Goal: Book appointment/travel/reservation

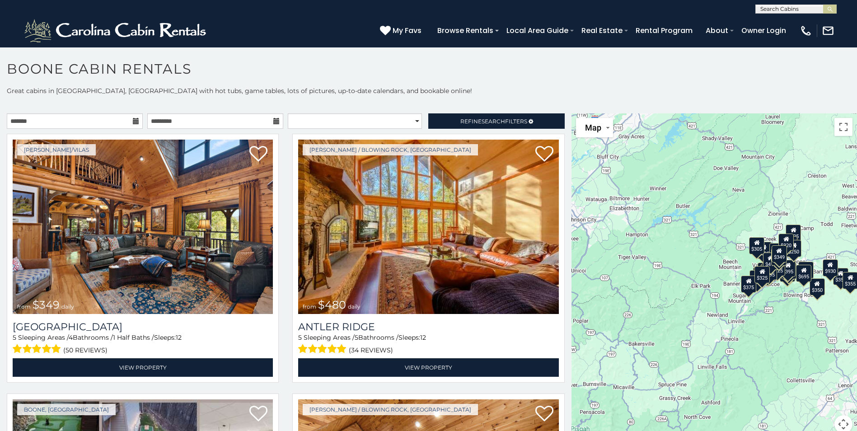
click at [133, 119] on icon at bounding box center [136, 121] width 6 height 6
click at [133, 121] on icon at bounding box center [136, 121] width 6 height 6
click at [93, 118] on input "text" at bounding box center [75, 120] width 136 height 15
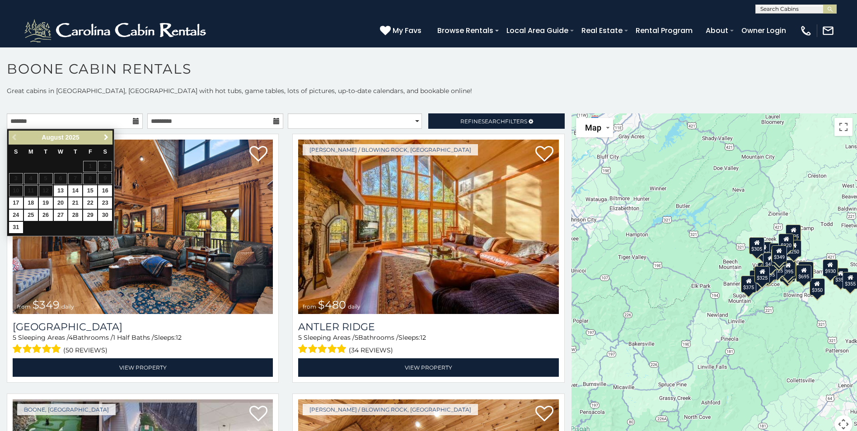
click at [105, 136] on span "Next" at bounding box center [106, 137] width 7 height 7
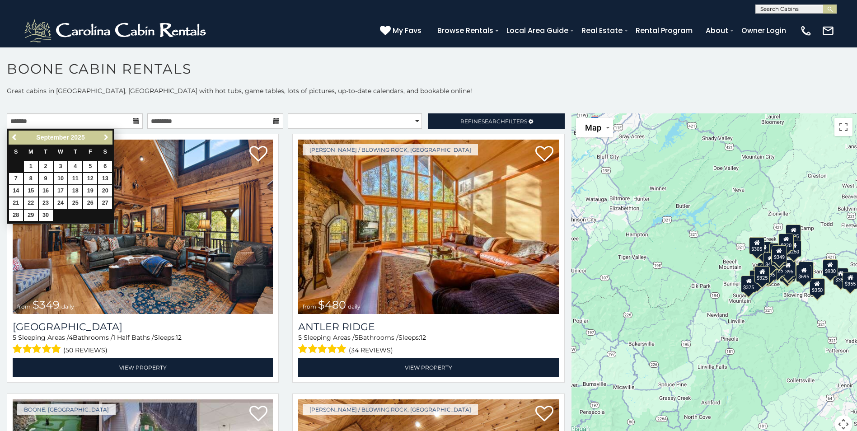
click at [105, 136] on span "Next" at bounding box center [106, 137] width 7 height 7
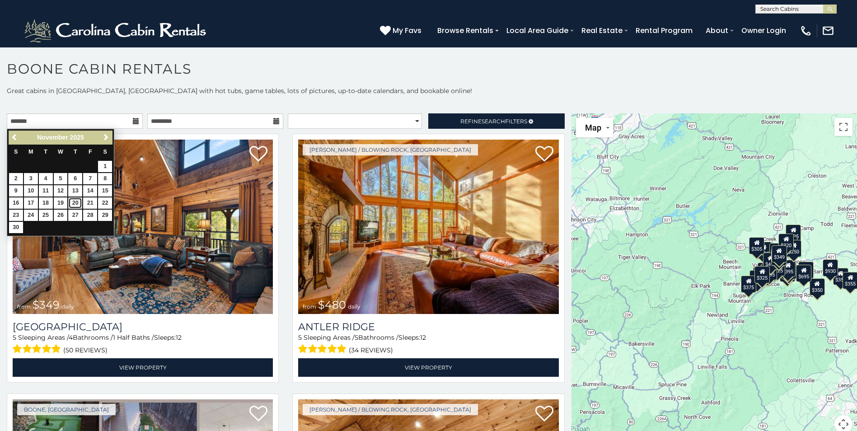
click at [79, 199] on link "20" at bounding box center [75, 202] width 14 height 11
type input "**********"
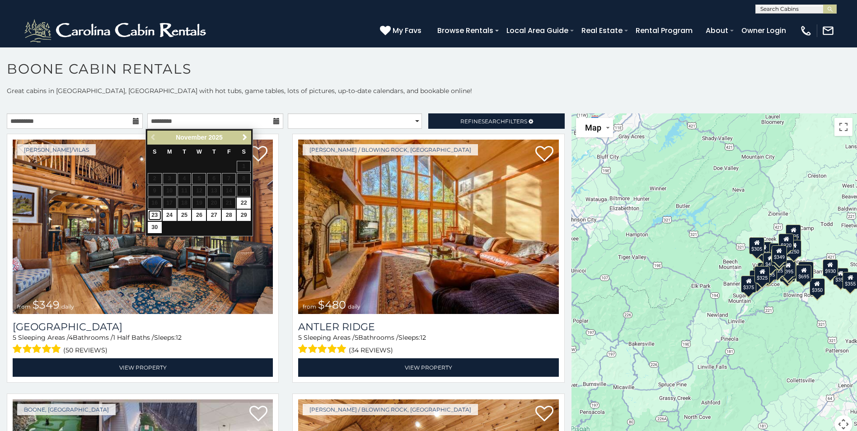
click at [152, 213] on link "23" at bounding box center [155, 215] width 14 height 11
type input "**********"
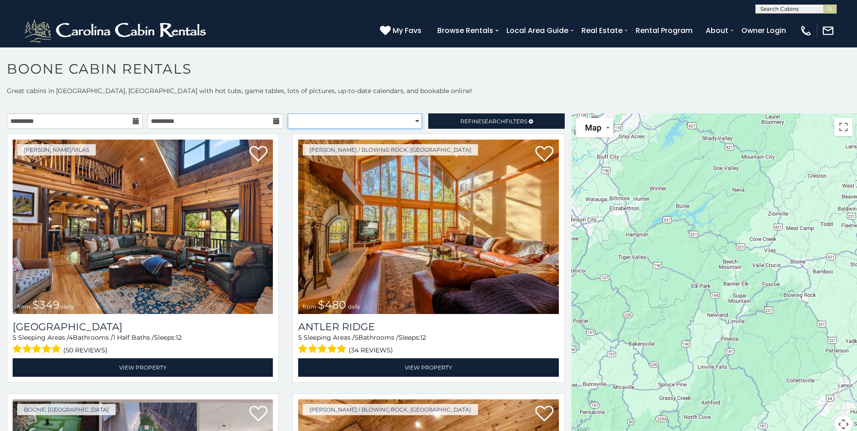
click at [410, 119] on select "**********" at bounding box center [355, 120] width 134 height 15
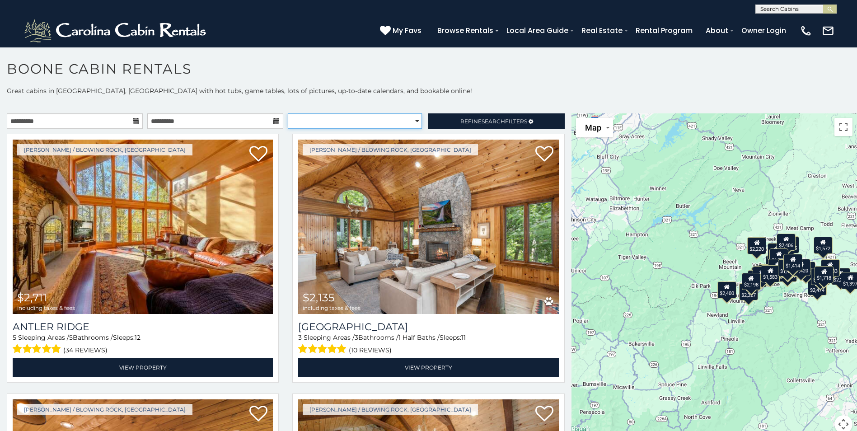
click at [410, 119] on select "**********" at bounding box center [355, 120] width 134 height 15
click at [467, 118] on span "Refine Search Filters" at bounding box center [493, 121] width 67 height 7
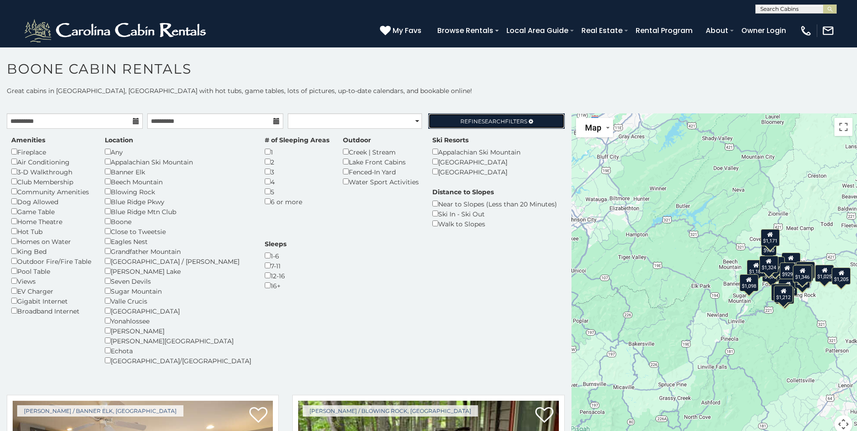
click at [460, 122] on span "Refine Search Filters" at bounding box center [493, 121] width 67 height 7
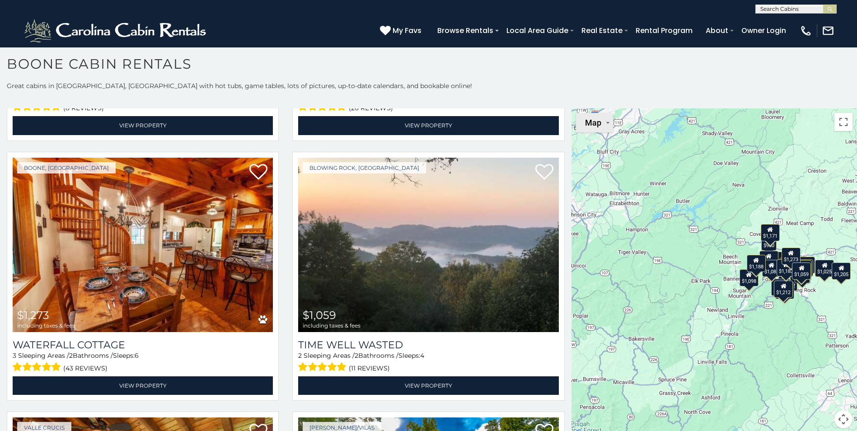
click at [599, 121] on button "Map" at bounding box center [594, 122] width 37 height 19
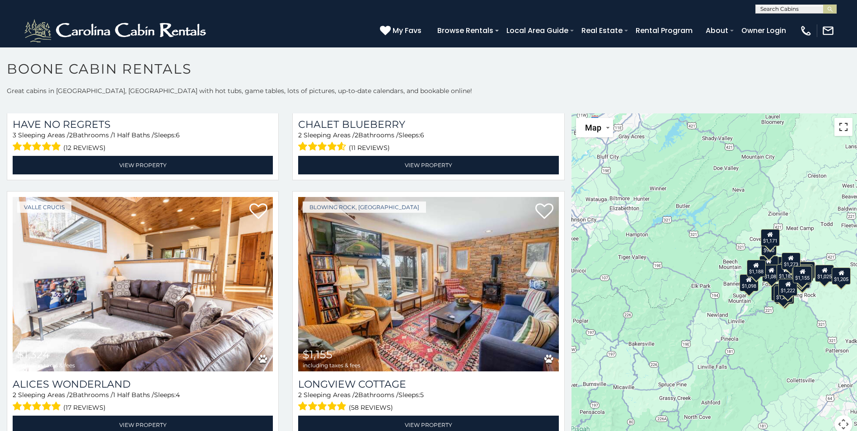
click at [840, 130] on button "Toggle fullscreen view" at bounding box center [843, 127] width 18 height 18
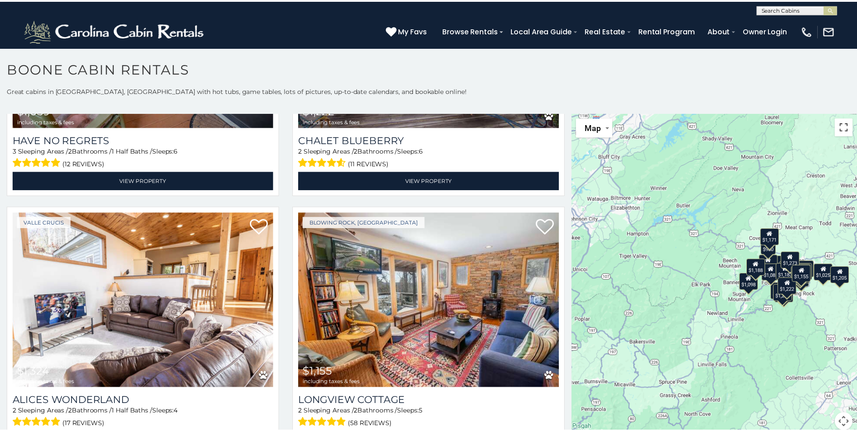
scroll to position [1784, 0]
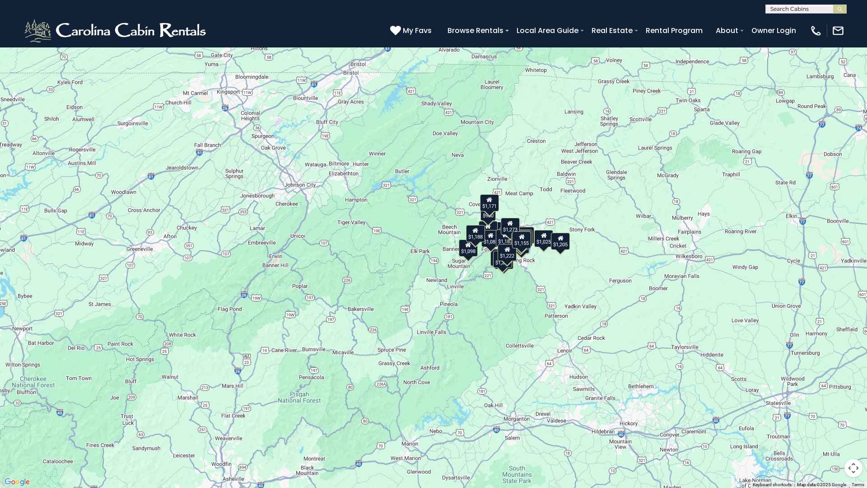
click at [528, 303] on div "$1,081 $1,183 $1,188 $1,025 $1,273 $1,059 $1,273 $980 $1,098 $1,205 $929 $1,171…" at bounding box center [433, 244] width 867 height 488
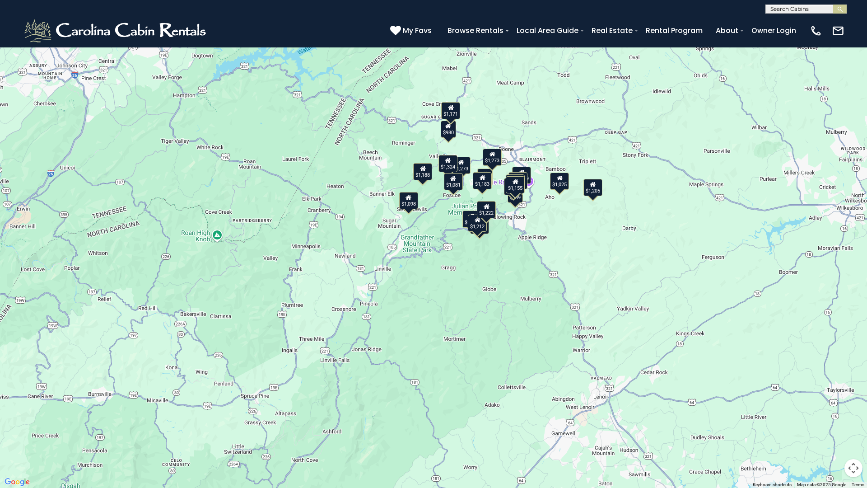
click at [508, 241] on div "$1,081 $1,183 $1,188 $1,025 $1,273 $1,059 $1,273 $980 $1,098 $1,205 $929 $1,171…" at bounding box center [433, 244] width 867 height 488
click at [408, 205] on div "$1,098" at bounding box center [408, 200] width 19 height 17
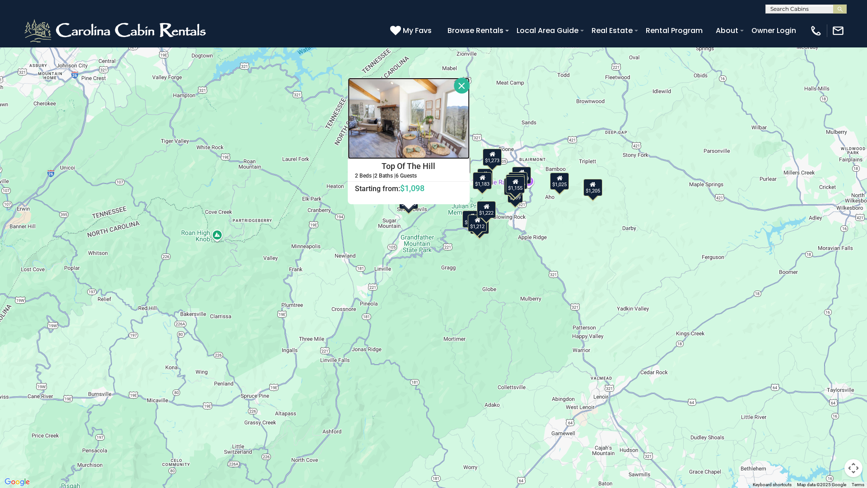
click at [385, 122] on img at bounding box center [409, 118] width 122 height 81
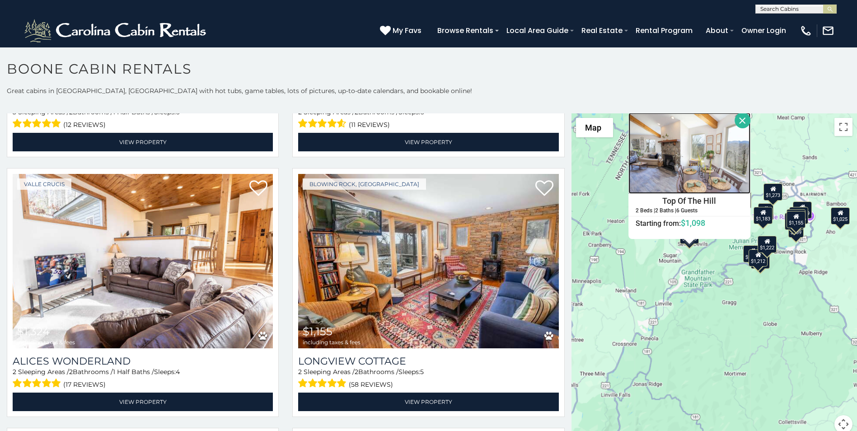
scroll to position [1761, 0]
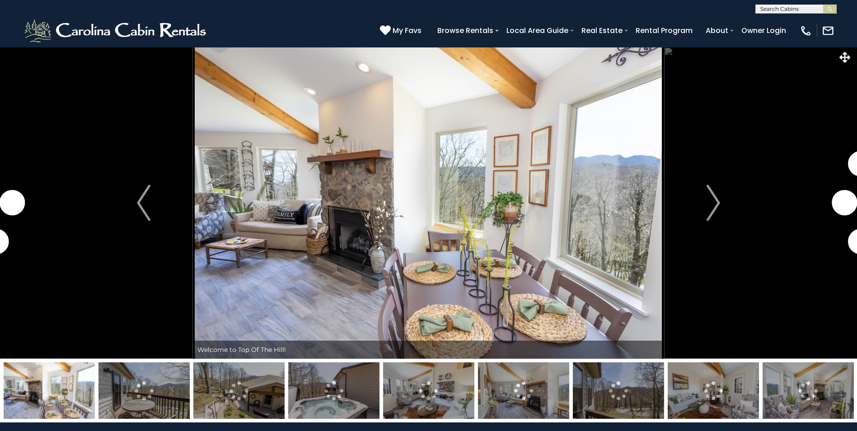
click at [709, 205] on img "Next" at bounding box center [713, 203] width 14 height 36
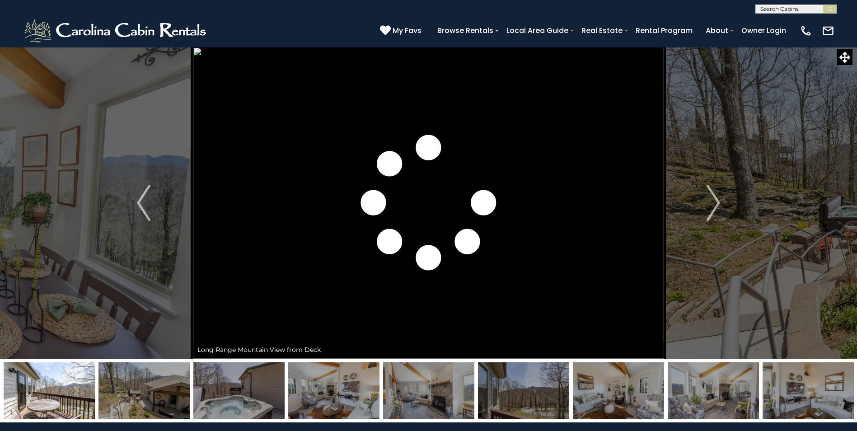
click at [709, 205] on img "Next" at bounding box center [713, 203] width 14 height 36
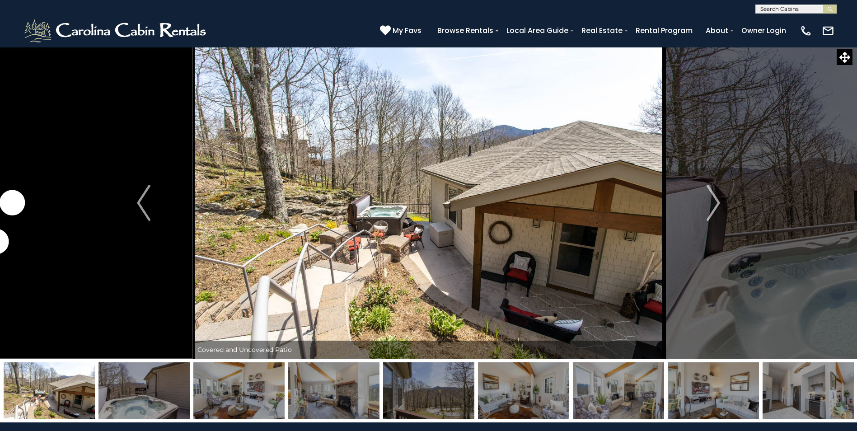
click at [709, 205] on img "Next" at bounding box center [713, 203] width 14 height 36
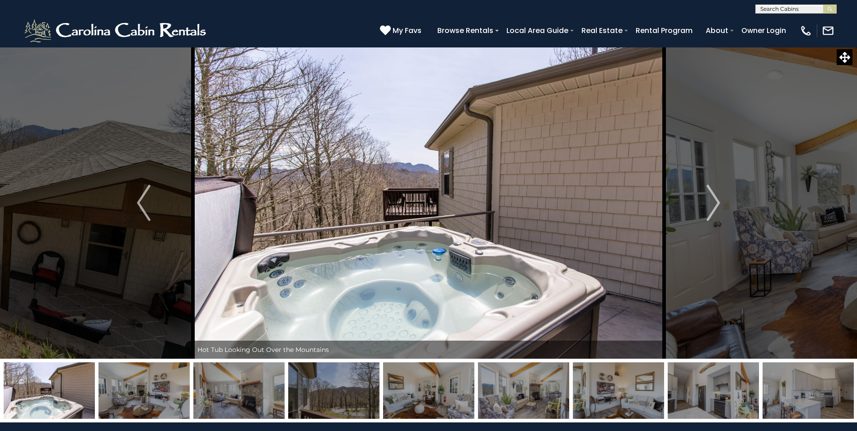
click at [709, 205] on img "Next" at bounding box center [713, 203] width 14 height 36
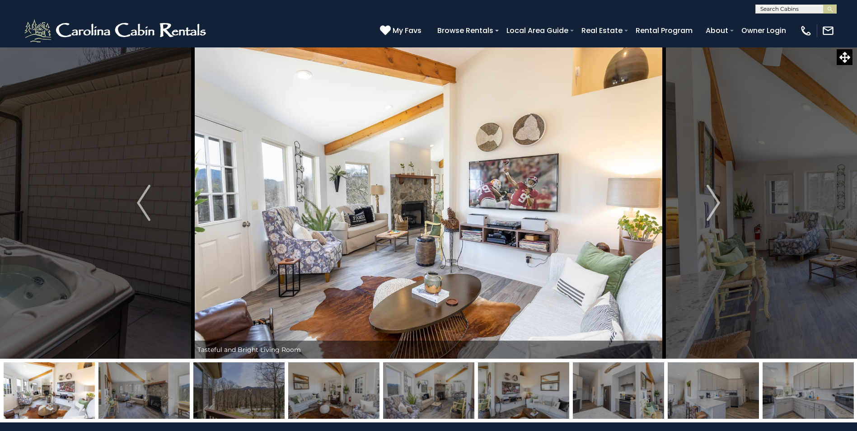
click at [709, 205] on img "Next" at bounding box center [713, 203] width 14 height 36
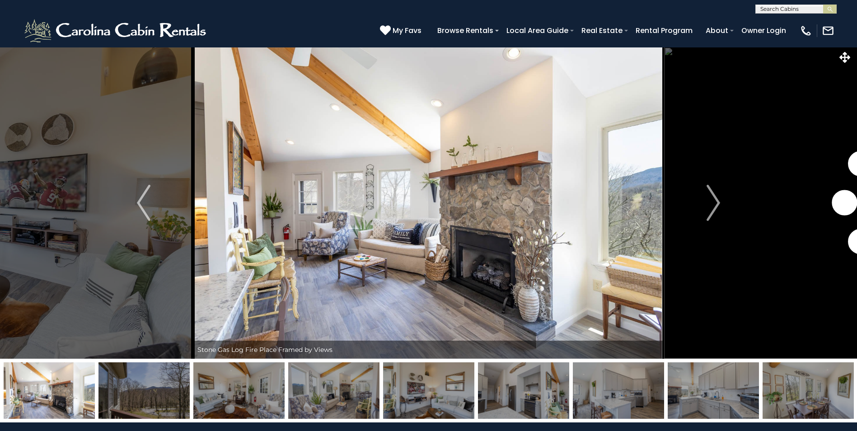
click at [709, 205] on img "Next" at bounding box center [713, 203] width 14 height 36
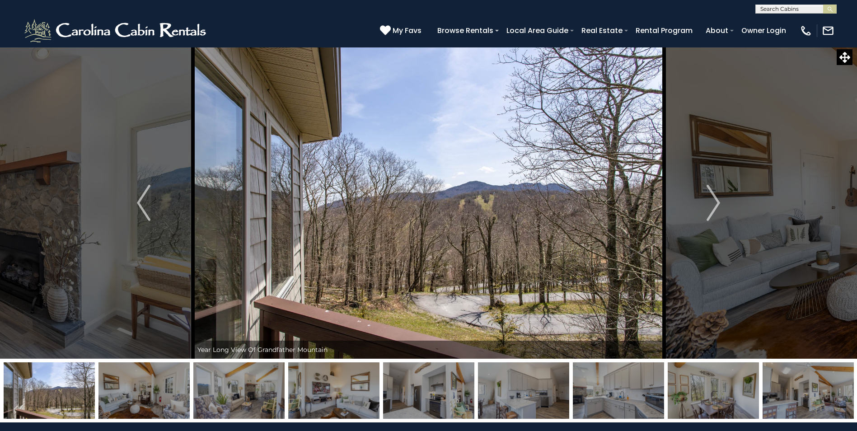
click at [709, 205] on img "Next" at bounding box center [713, 203] width 14 height 36
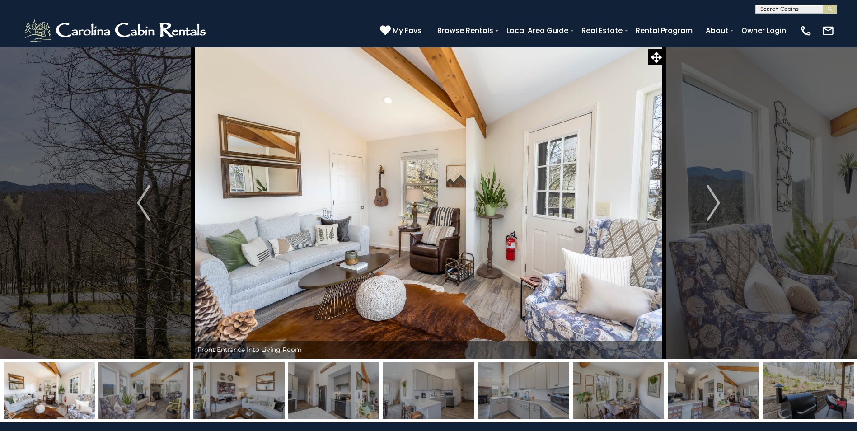
click at [709, 205] on img "Next" at bounding box center [713, 203] width 14 height 36
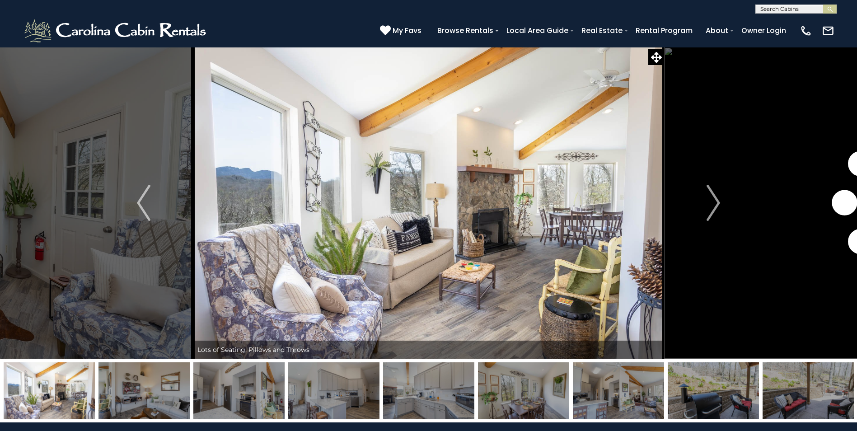
click at [709, 205] on img "Next" at bounding box center [713, 203] width 14 height 36
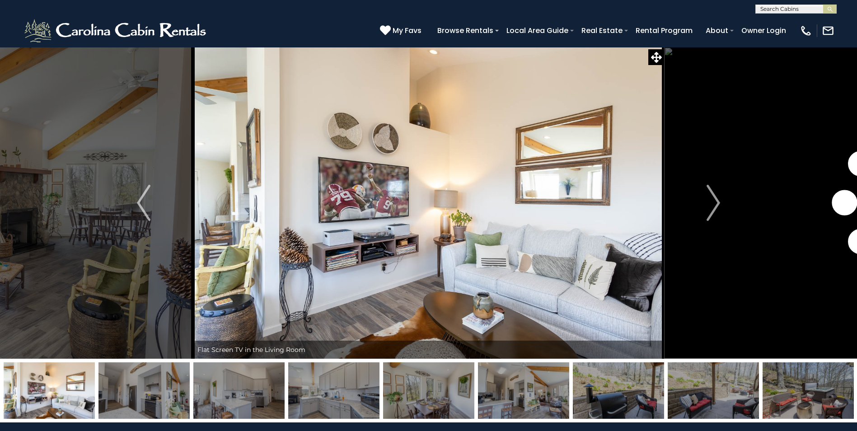
click at [709, 205] on img "Next" at bounding box center [713, 203] width 14 height 36
